Goal: Communication & Community: Connect with others

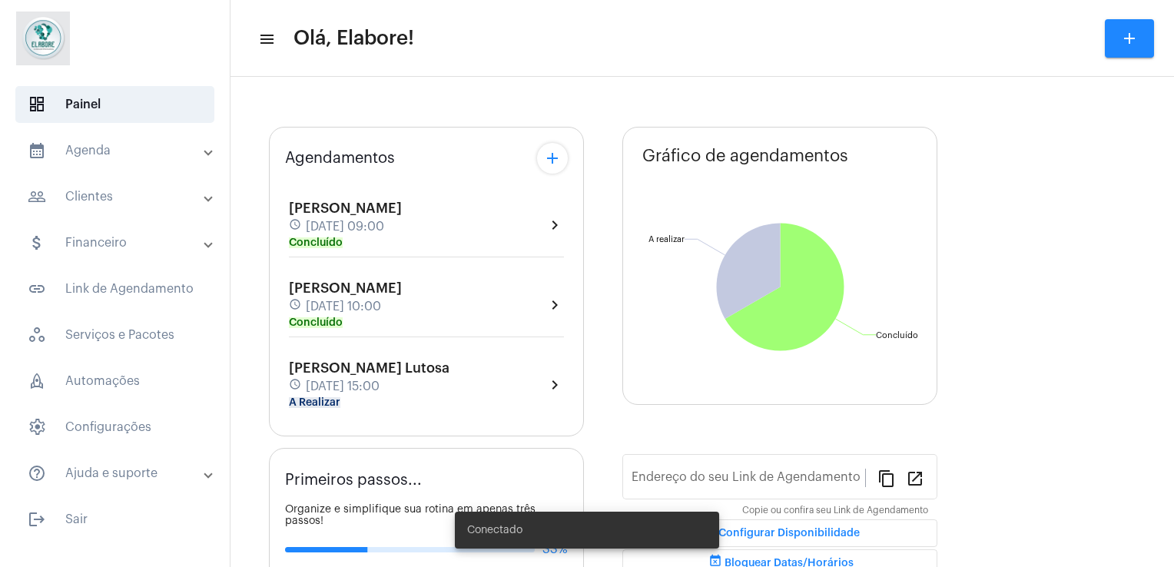
type input "[URL][DOMAIN_NAME]"
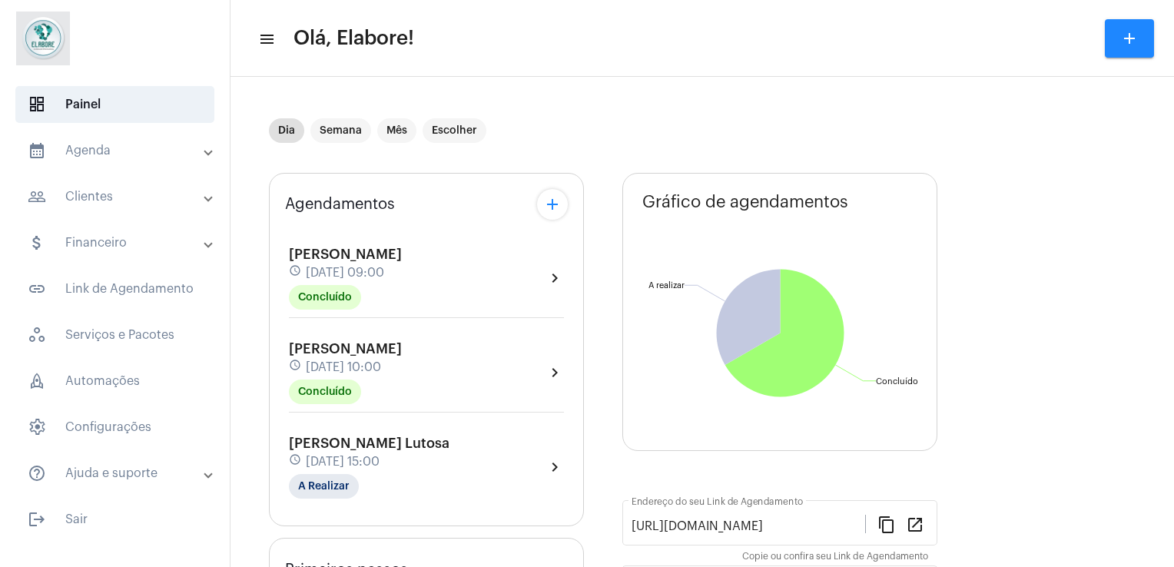
click at [443, 432] on div "[PERSON_NAME] Lutosa schedule [DATE] 15:00 A Realizar chevron_right" at bounding box center [426, 467] width 283 height 71
click at [443, 438] on div "[PERSON_NAME] Lutosa schedule [DATE] 15:00 A Realizar" at bounding box center [369, 467] width 161 height 63
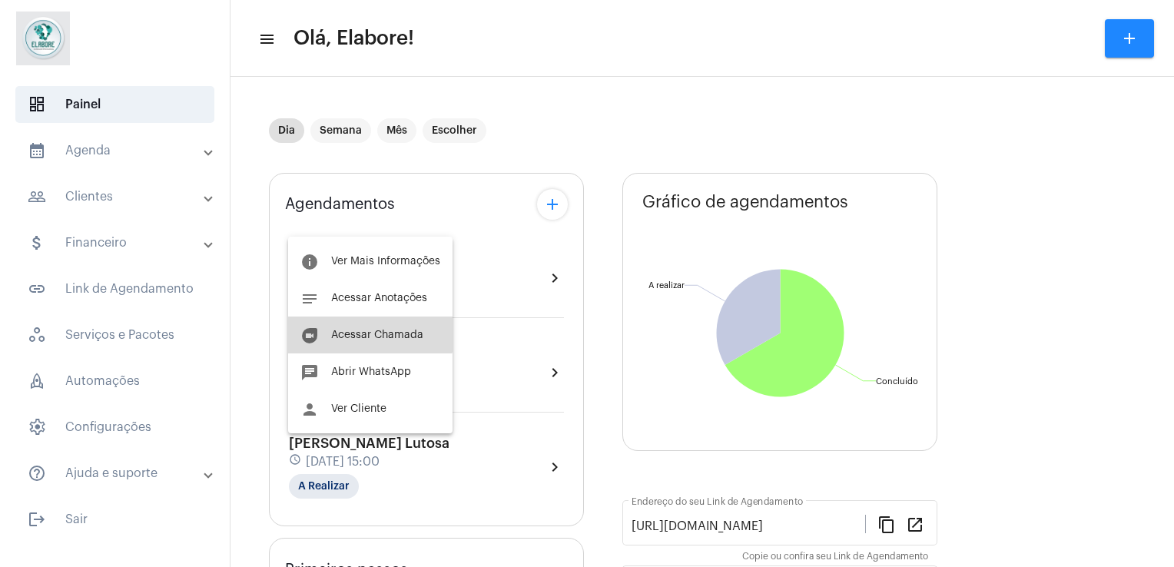
click at [369, 324] on button "duo [PERSON_NAME]" at bounding box center [370, 335] width 164 height 37
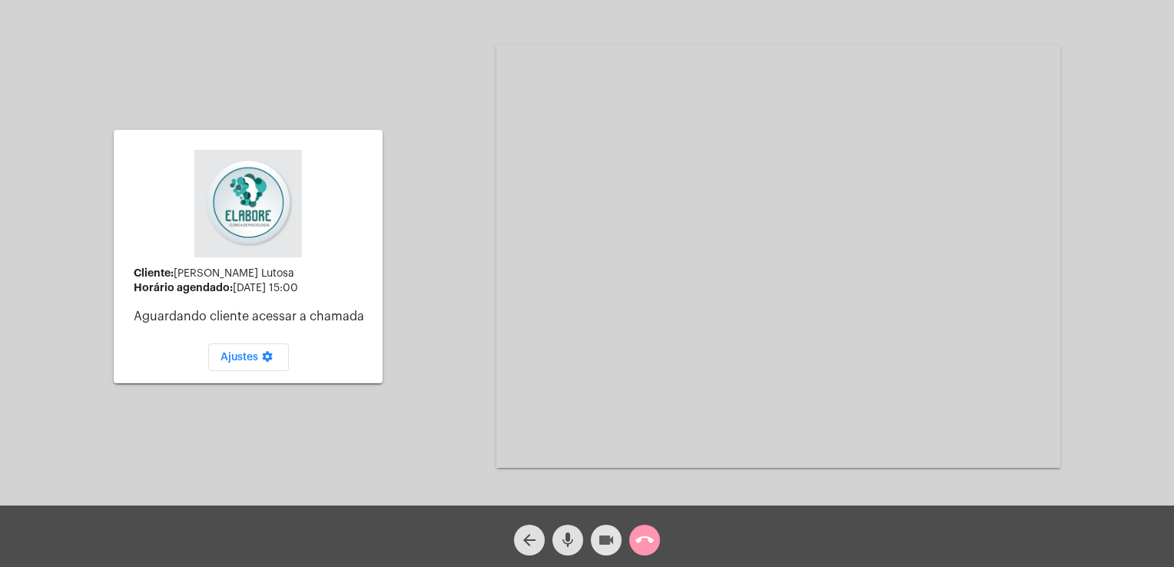
click at [606, 542] on mat-icon "videocam" at bounding box center [606, 540] width 18 height 18
click at [578, 536] on button "mic" at bounding box center [568, 540] width 31 height 31
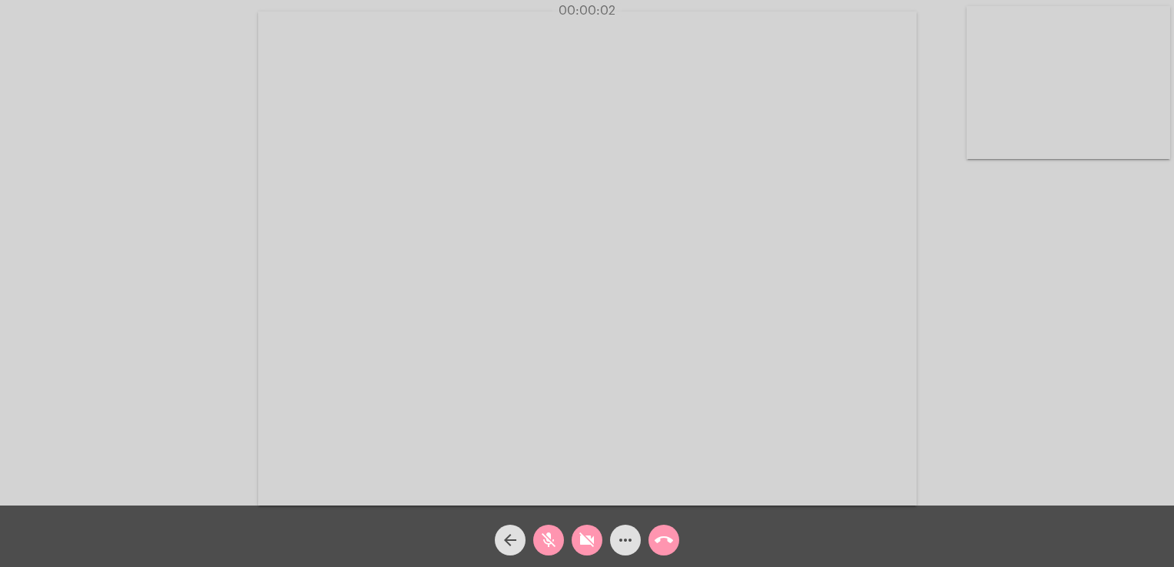
click at [591, 547] on mat-icon "videocam_off" at bounding box center [587, 540] width 18 height 18
click at [555, 540] on mat-icon "mic_off" at bounding box center [549, 540] width 18 height 18
click at [630, 536] on mat-icon "more_horiz" at bounding box center [625, 540] width 18 height 18
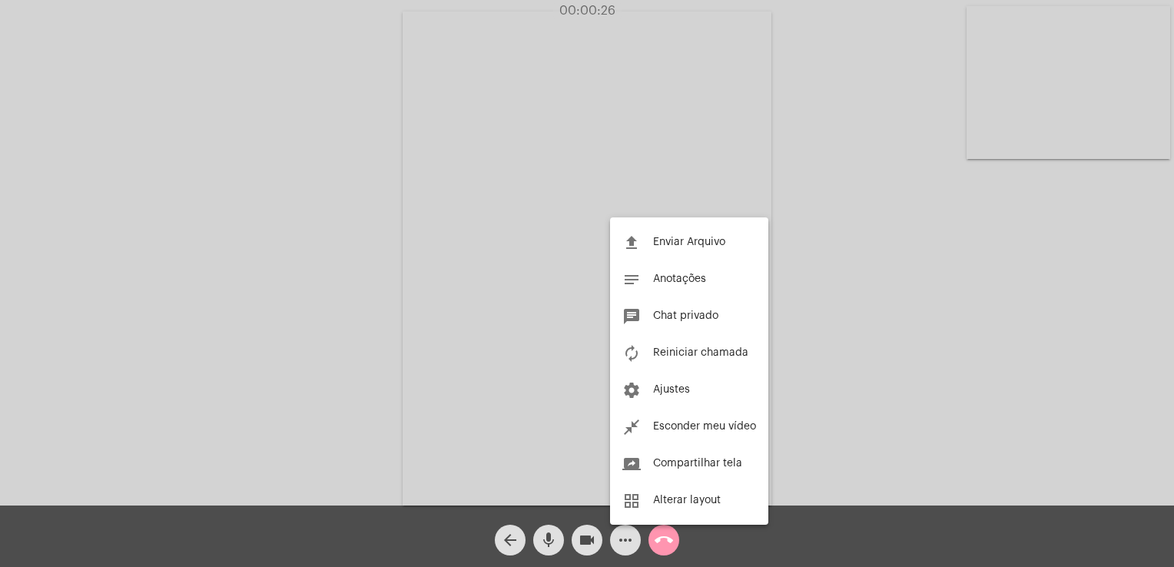
click at [863, 403] on div at bounding box center [587, 283] width 1174 height 567
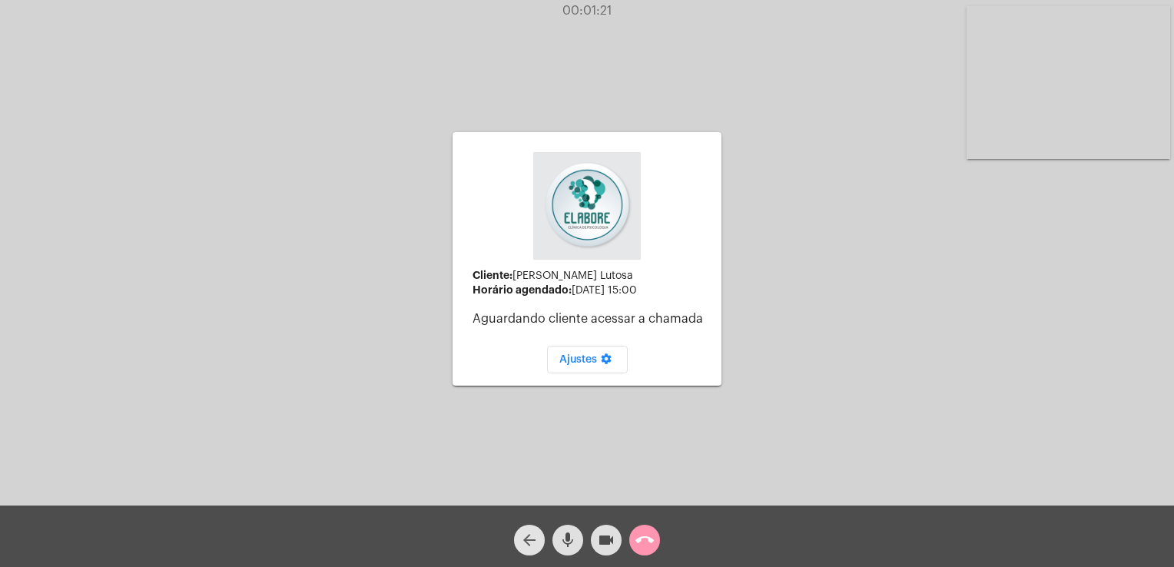
click at [536, 535] on mat-icon "arrow_back" at bounding box center [529, 540] width 18 height 18
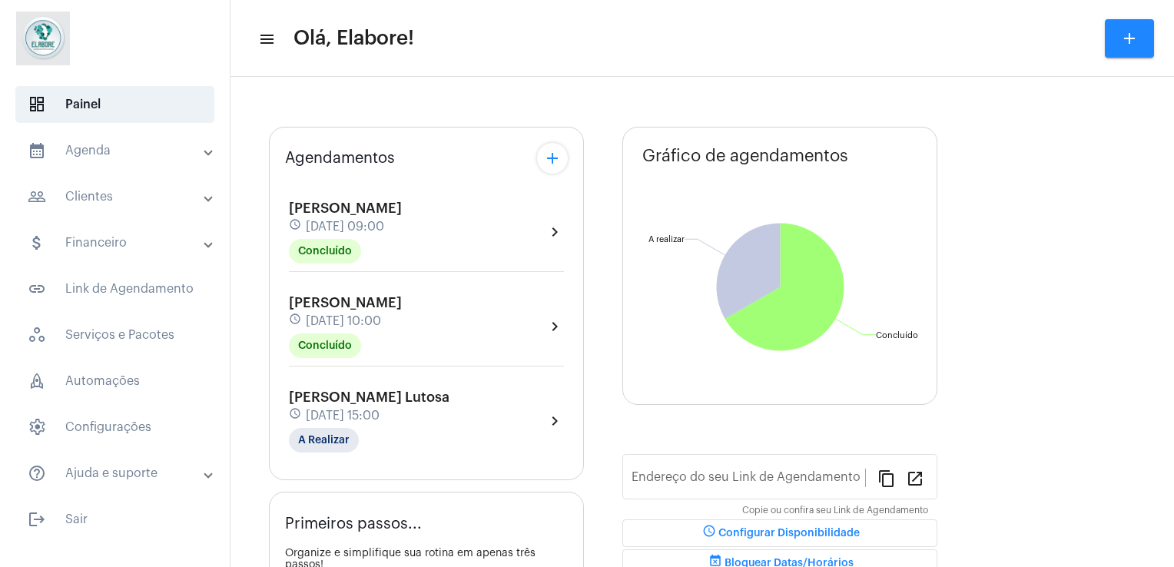
click at [470, 425] on div "[PERSON_NAME] Lutosa schedule [DATE] 15:00 A Realizar chevron_right" at bounding box center [426, 421] width 275 height 63
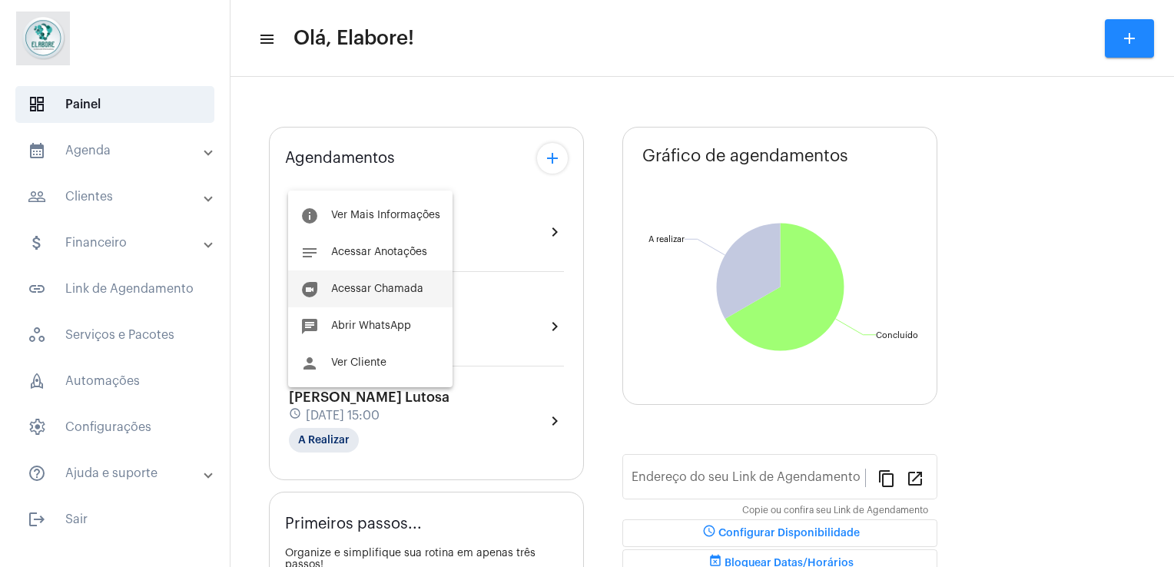
type input "[URL][DOMAIN_NAME]"
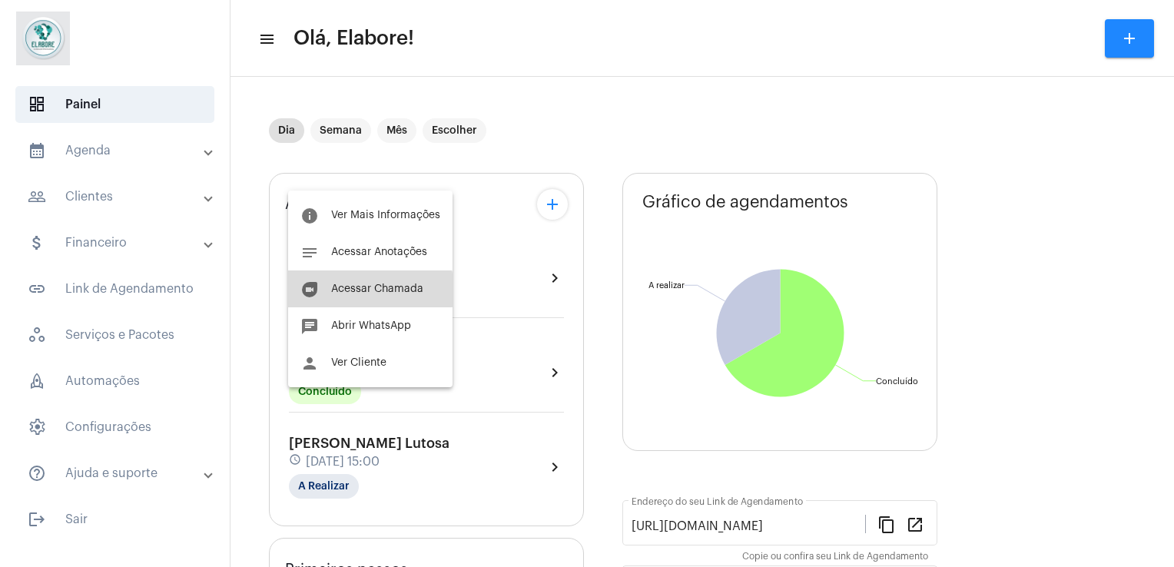
click at [364, 291] on span "Acessar Chamada" at bounding box center [377, 289] width 92 height 11
